Goal: Task Accomplishment & Management: Manage account settings

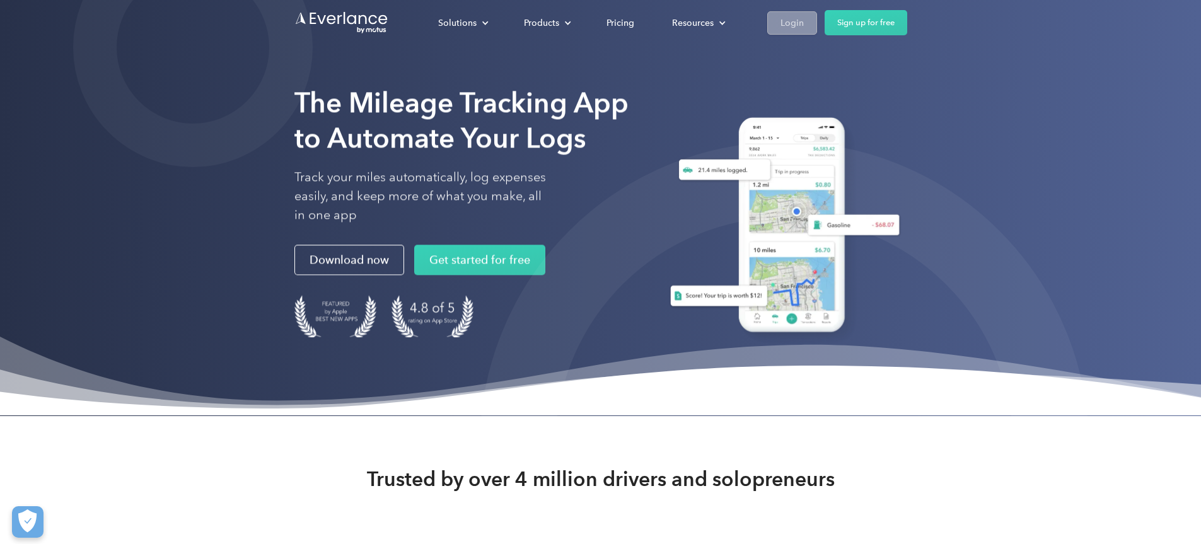
click at [804, 20] on div "Login" at bounding box center [792, 23] width 23 height 16
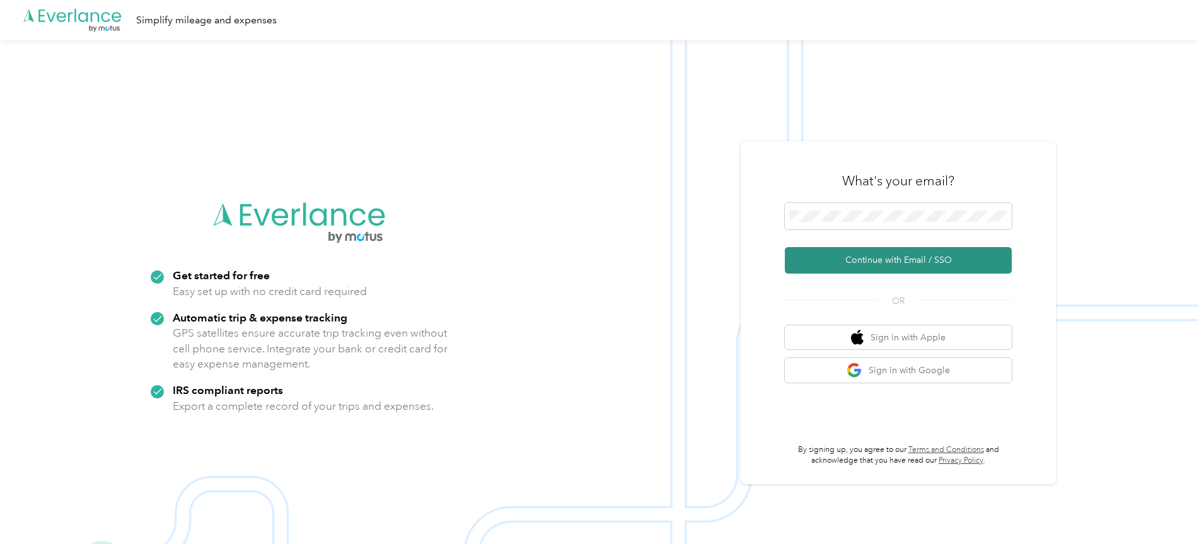
click at [902, 256] on button "Continue with Email / SSO" at bounding box center [898, 260] width 227 height 26
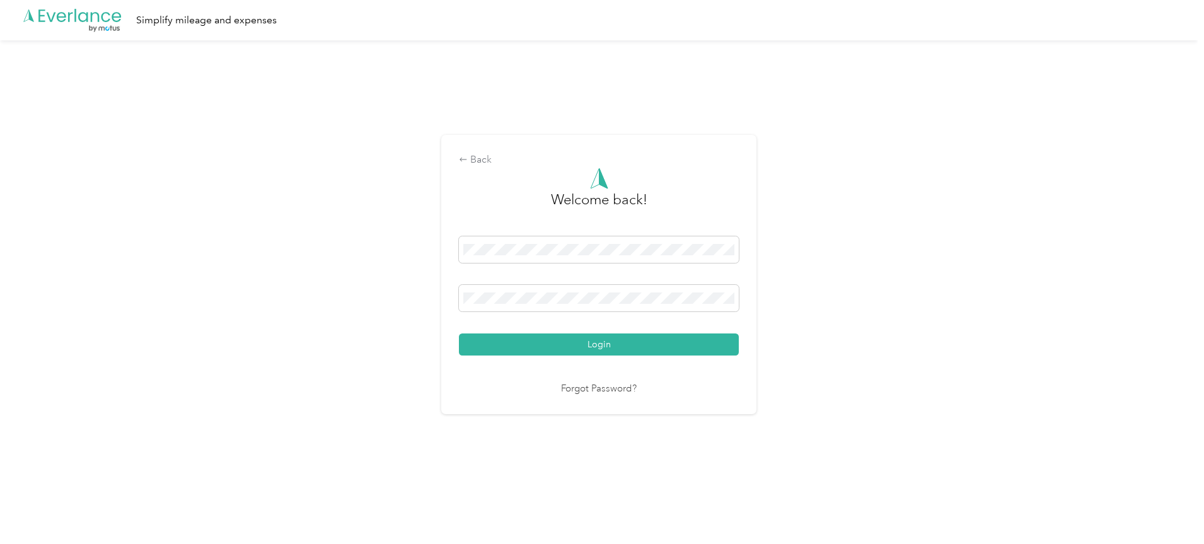
click at [609, 345] on button "Login" at bounding box center [599, 345] width 280 height 22
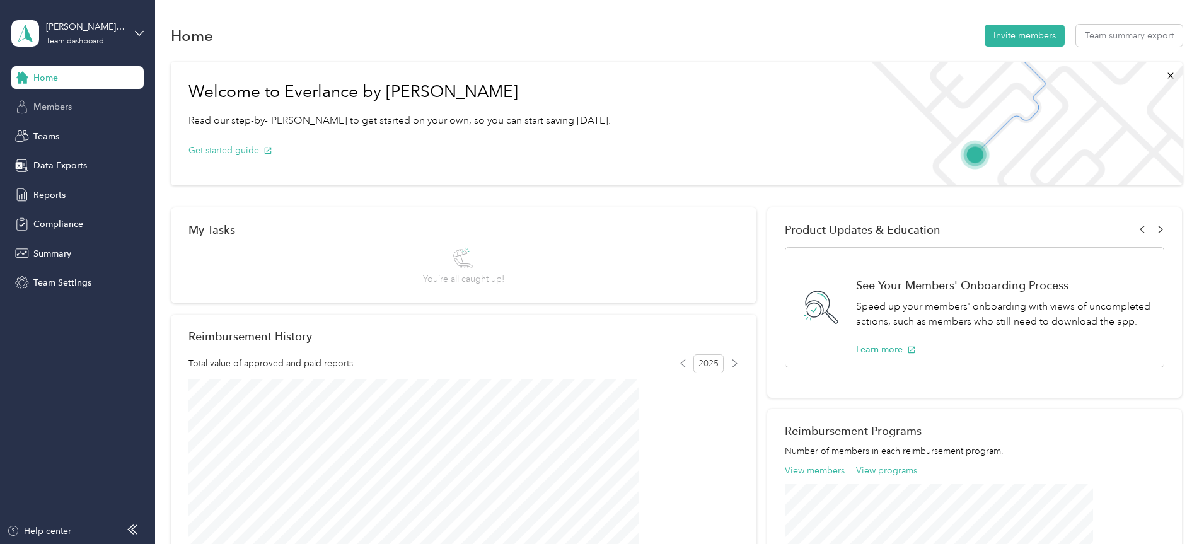
click at [62, 105] on span "Members" at bounding box center [52, 106] width 38 height 13
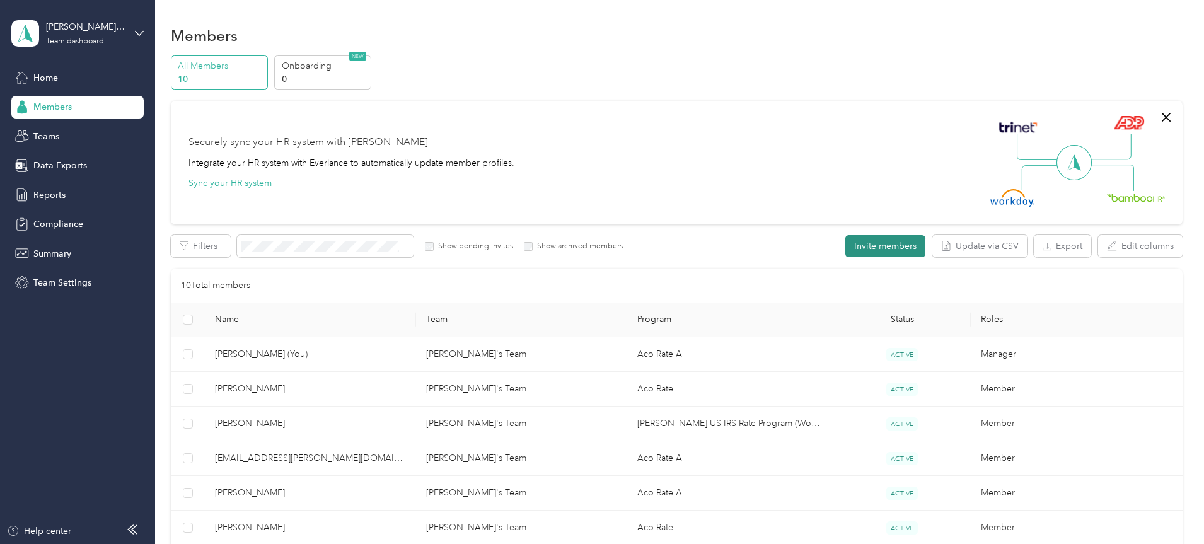
click at [846, 239] on button "Invite members" at bounding box center [886, 246] width 80 height 22
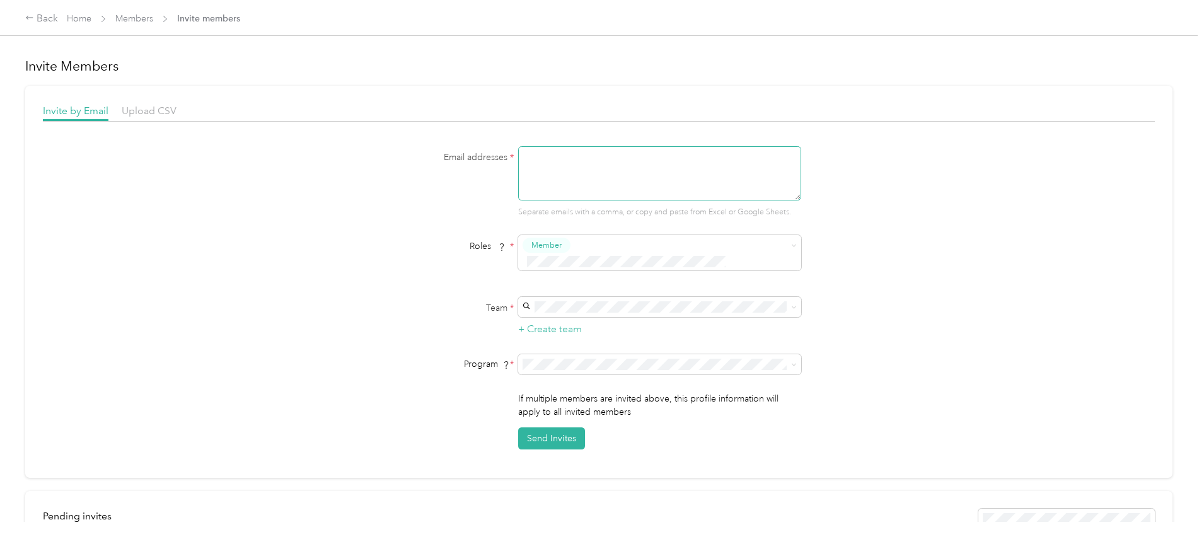
click at [544, 155] on textarea at bounding box center [659, 173] width 283 height 54
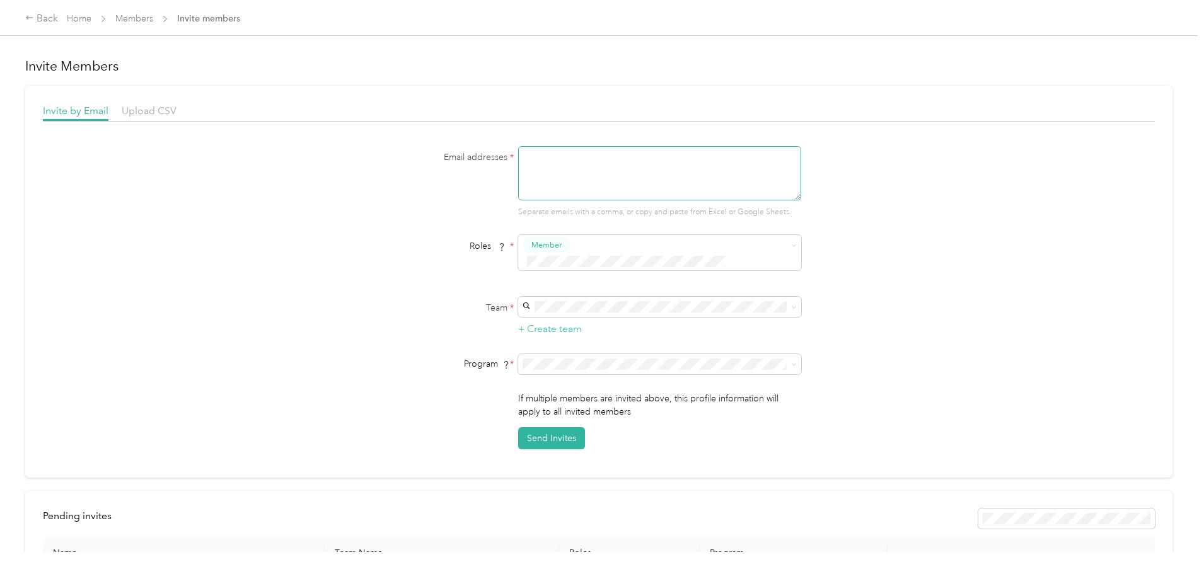
click at [564, 167] on textarea at bounding box center [659, 173] width 283 height 54
paste textarea "BAllen7@acosta.com"
type textarea "BAllen7@acosta.com"
click at [552, 428] on button "Send Invites" at bounding box center [551, 439] width 67 height 22
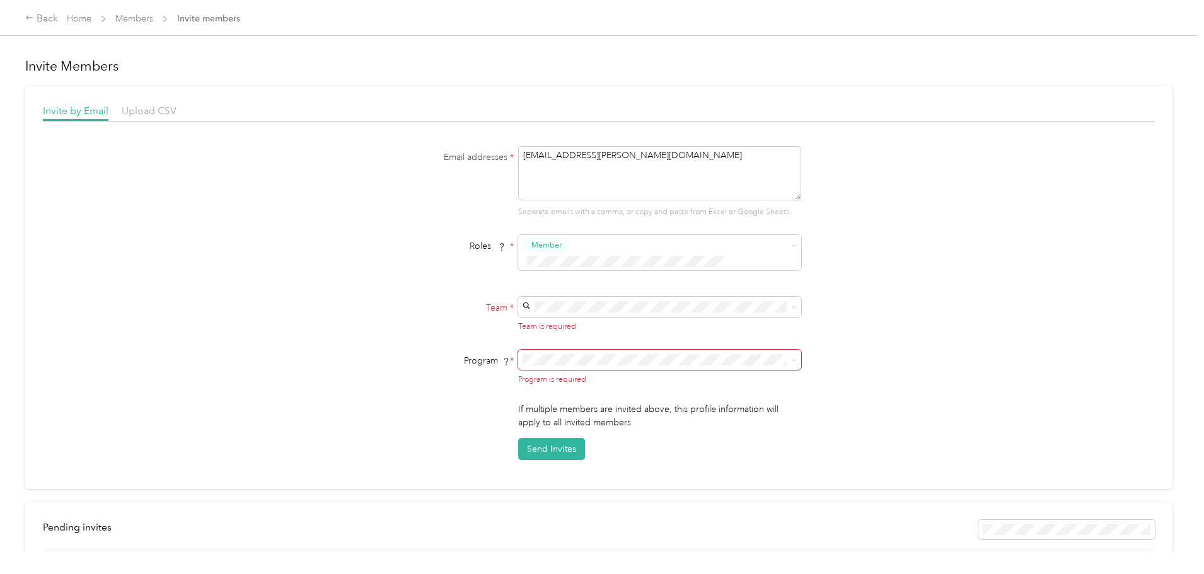
click at [581, 355] on div "Cathy's Team Catherine Klages" at bounding box center [657, 357] width 265 height 29
click at [560, 392] on span "Aco Rate (CPM)" at bounding box center [556, 393] width 62 height 11
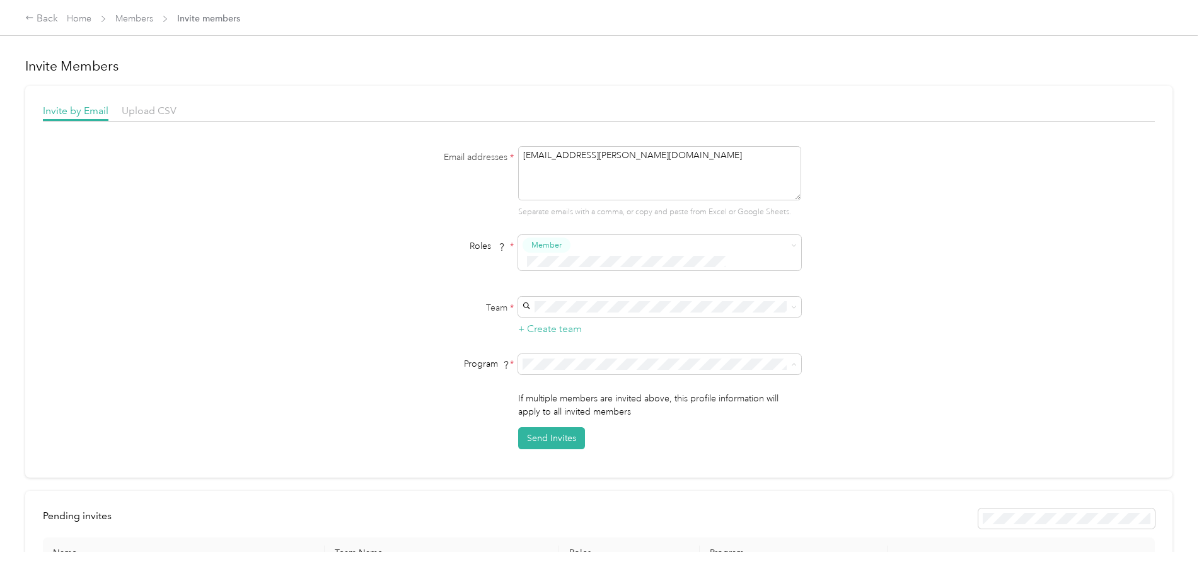
click at [953, 391] on div "Email addresses * BAllen7@acosta.com Separate emails with a comma, or copy and …" at bounding box center [599, 297] width 1112 height 303
click at [568, 428] on button "Send Invites" at bounding box center [551, 439] width 67 height 22
click at [567, 428] on button "Send Invites" at bounding box center [551, 439] width 67 height 22
